Goal: Transaction & Acquisition: Purchase product/service

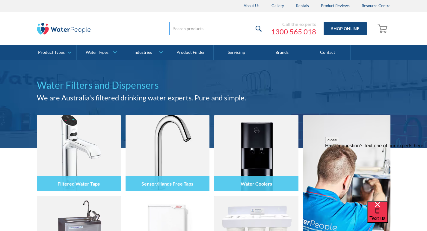
click at [209, 31] on input "search" at bounding box center [217, 28] width 96 height 13
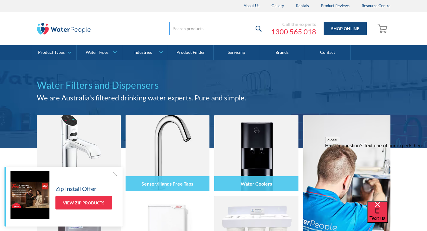
drag, startPoint x: 207, startPoint y: 30, endPoint x: 203, endPoint y: 31, distance: 3.7
click at [203, 31] on input "search" at bounding box center [217, 28] width 96 height 13
type input "co2 refill"
click at [257, 31] on input "submit" at bounding box center [258, 28] width 13 height 13
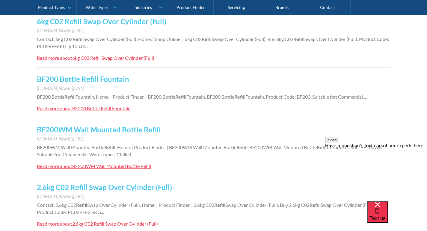
scroll to position [329, 0]
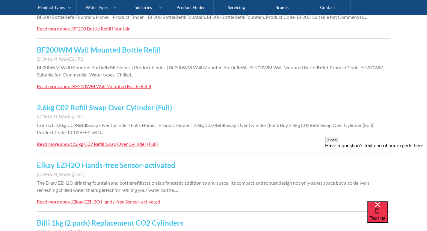
click at [90, 108] on link "2.6kg C02 Refill Swap Over Cylinder (Full)" at bounding box center [104, 107] width 135 height 9
